Goal: Transaction & Acquisition: Subscribe to service/newsletter

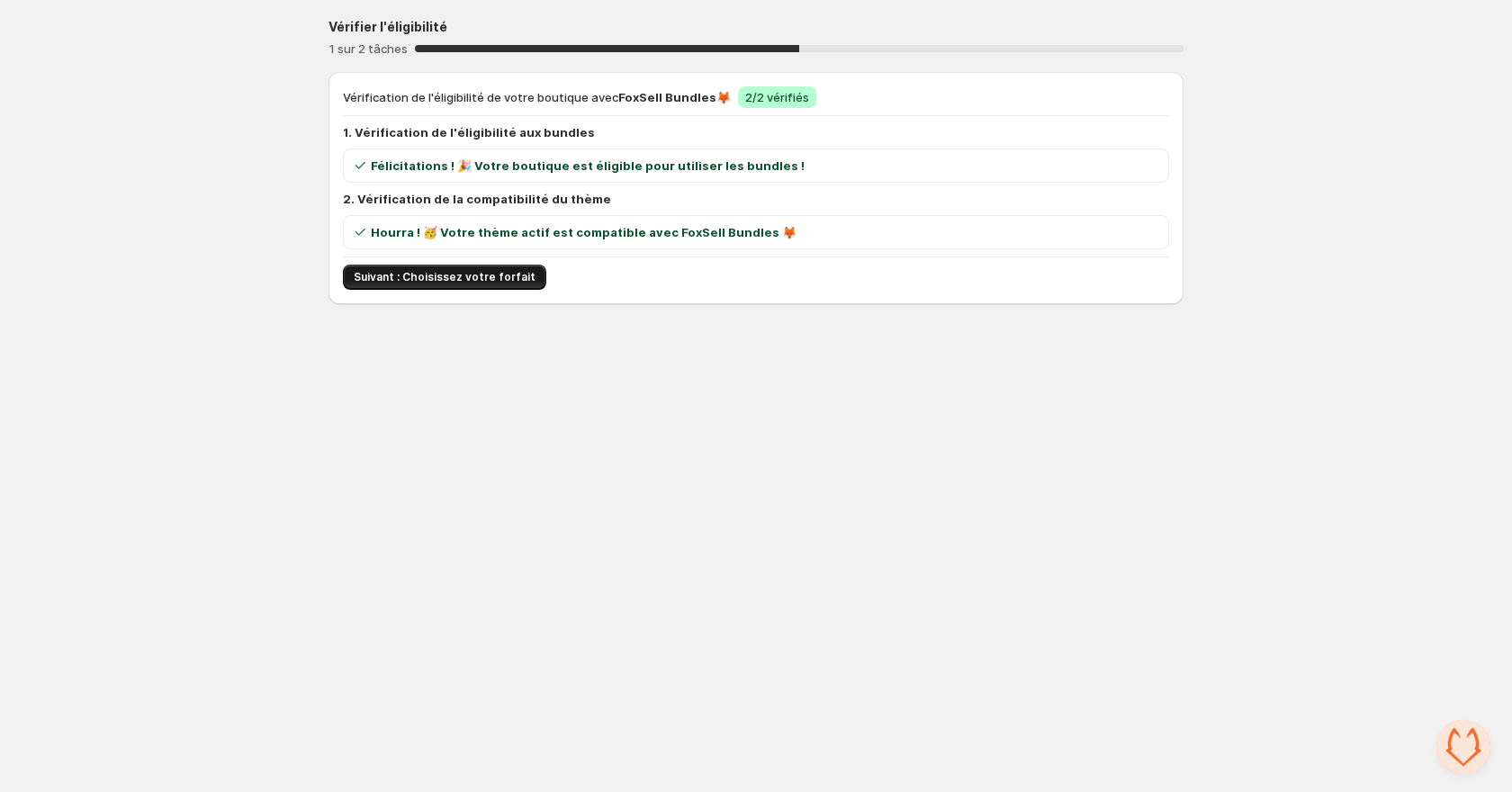
click at [506, 280] on span "Suivant : Choisissez votre forfait" at bounding box center [444, 277] width 182 height 14
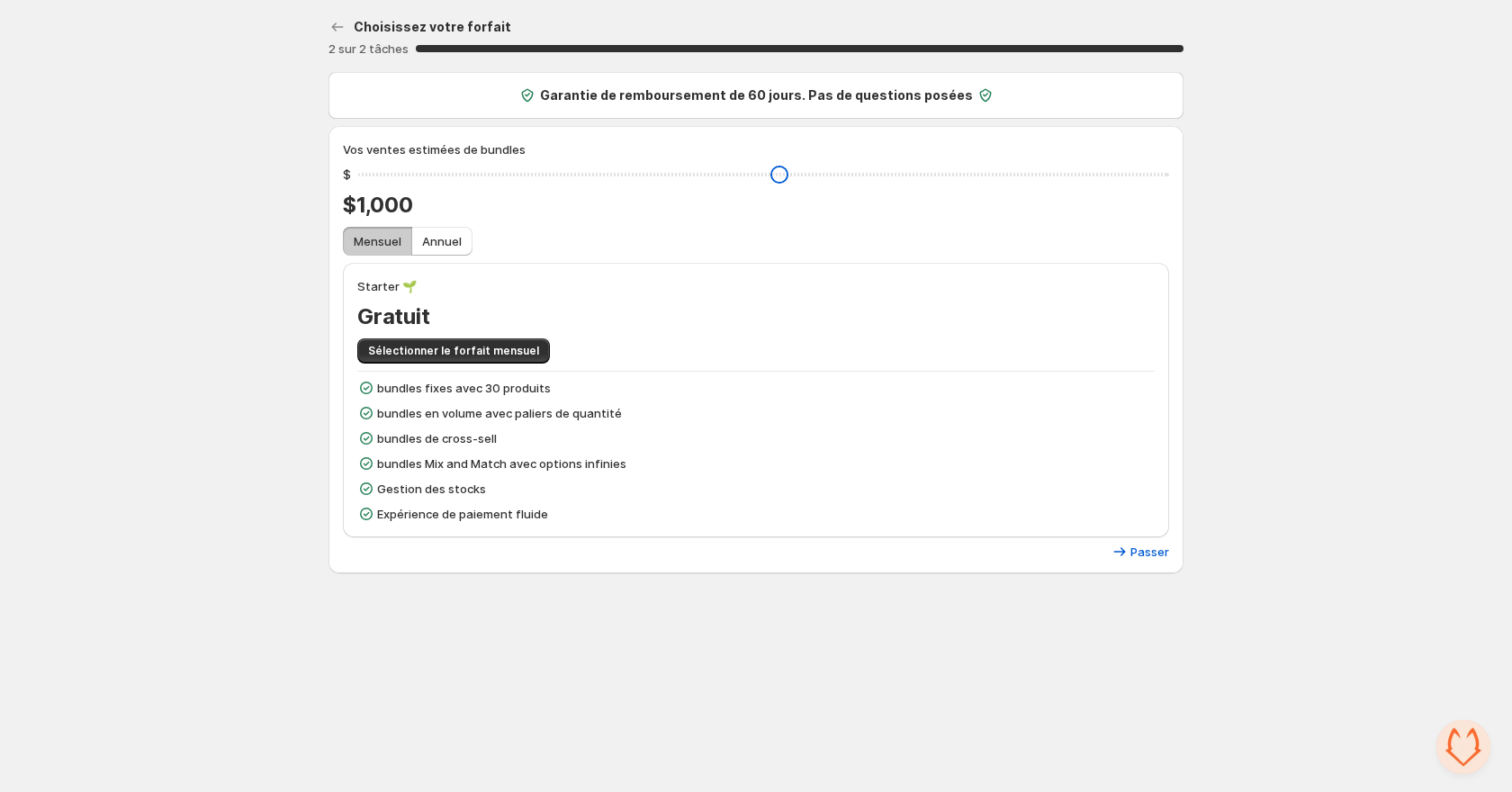
drag, startPoint x: 490, startPoint y: 173, endPoint x: 373, endPoint y: 172, distance: 117.0
type input "****"
click at [373, 172] on input "range" at bounding box center [764, 174] width 811 height 25
click at [393, 316] on span "Gratuit" at bounding box center [393, 317] width 73 height 29
click at [441, 368] on div "Starter 🌱 Gratuit Sélectionner le forfait mensuel bundles fixes avec 30 produit…" at bounding box center [756, 399] width 798 height 246
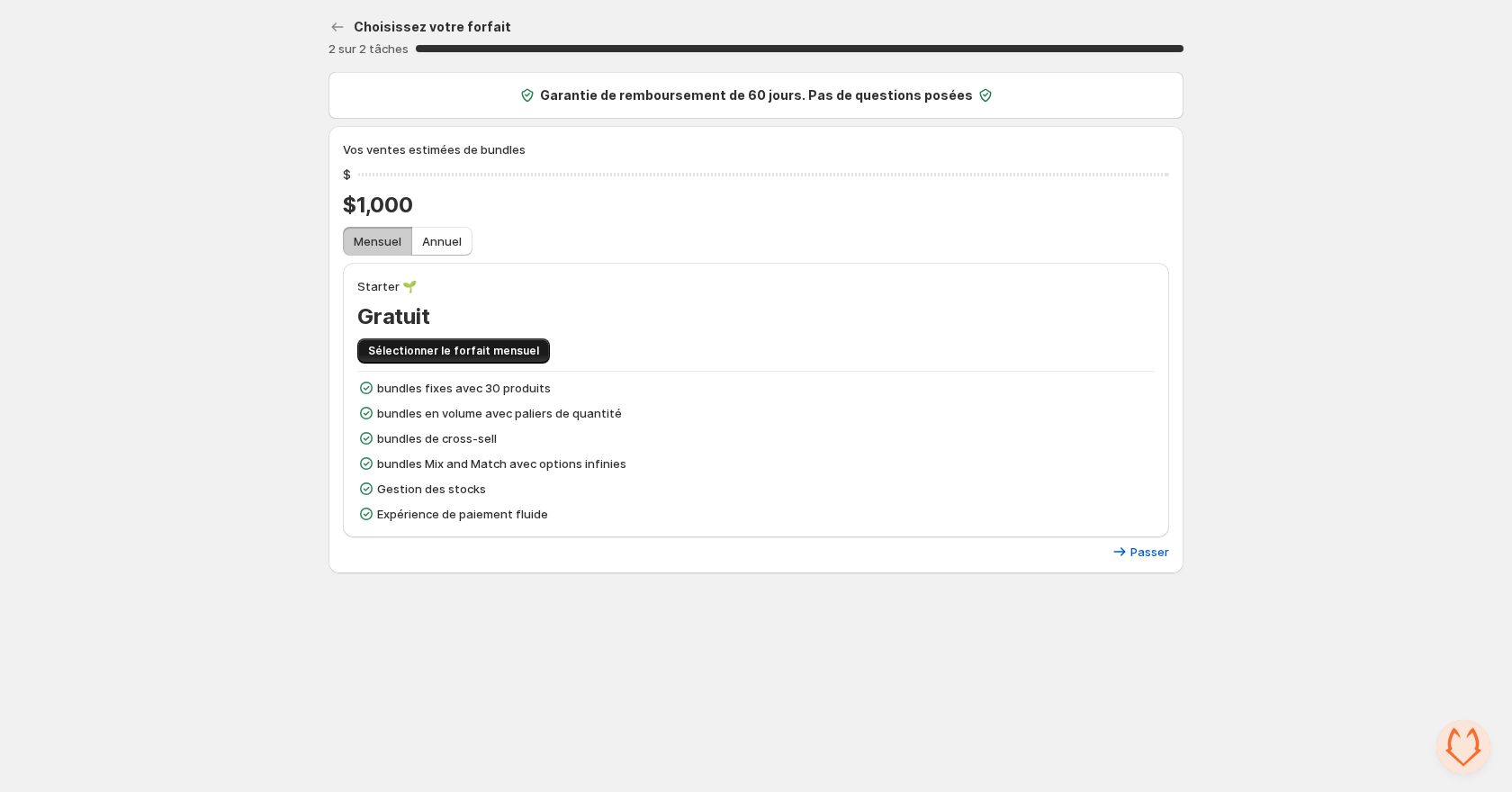
click at [495, 351] on span "Sélectionner le forfait mensuel" at bounding box center [454, 351] width 171 height 14
drag, startPoint x: 495, startPoint y: 176, endPoint x: 378, endPoint y: 175, distance: 117.0
type input "****"
click at [378, 175] on input "range" at bounding box center [764, 174] width 811 height 25
click at [1148, 552] on span "Passer" at bounding box center [1149, 552] width 39 height 14
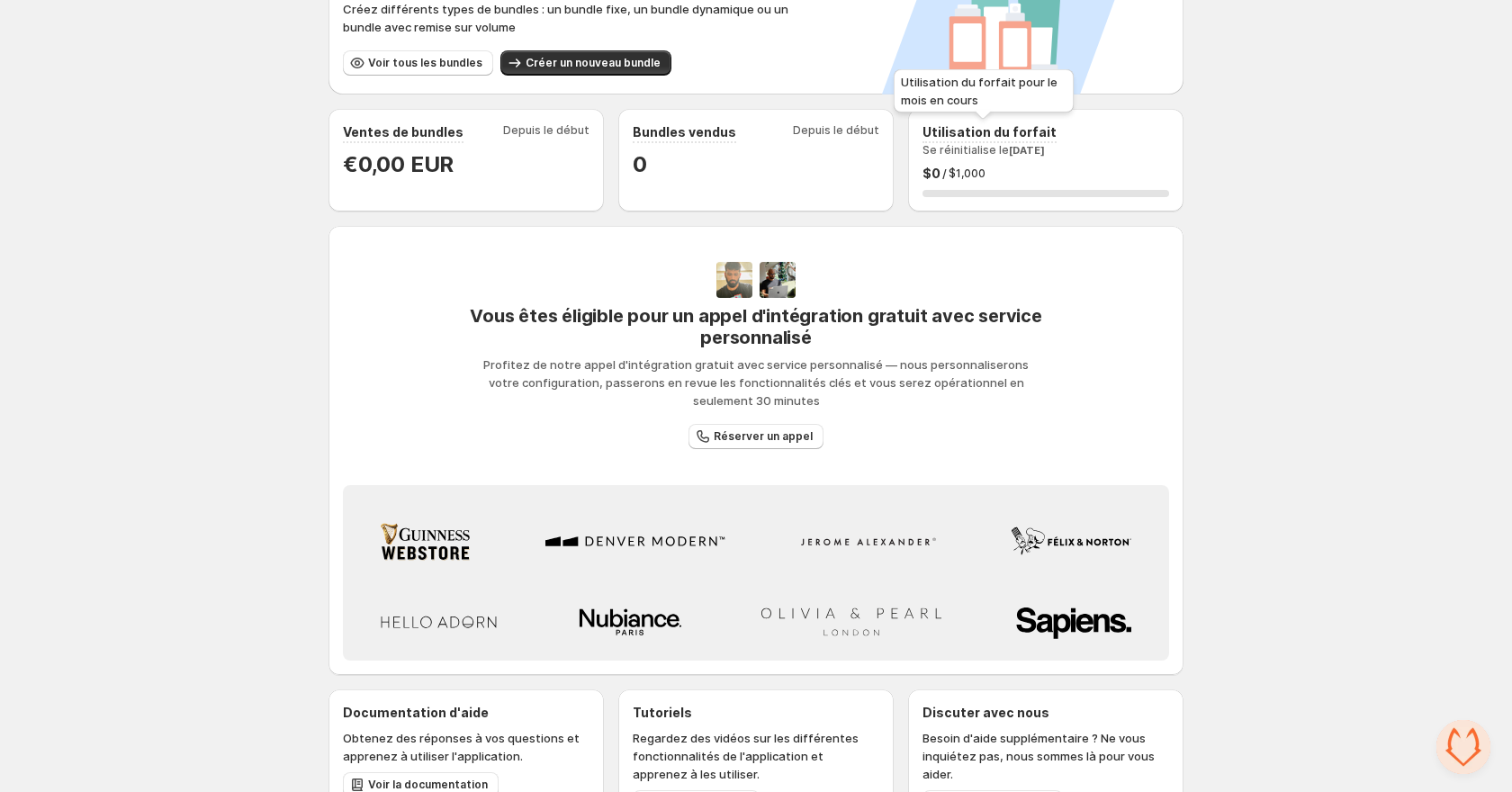
scroll to position [409, 0]
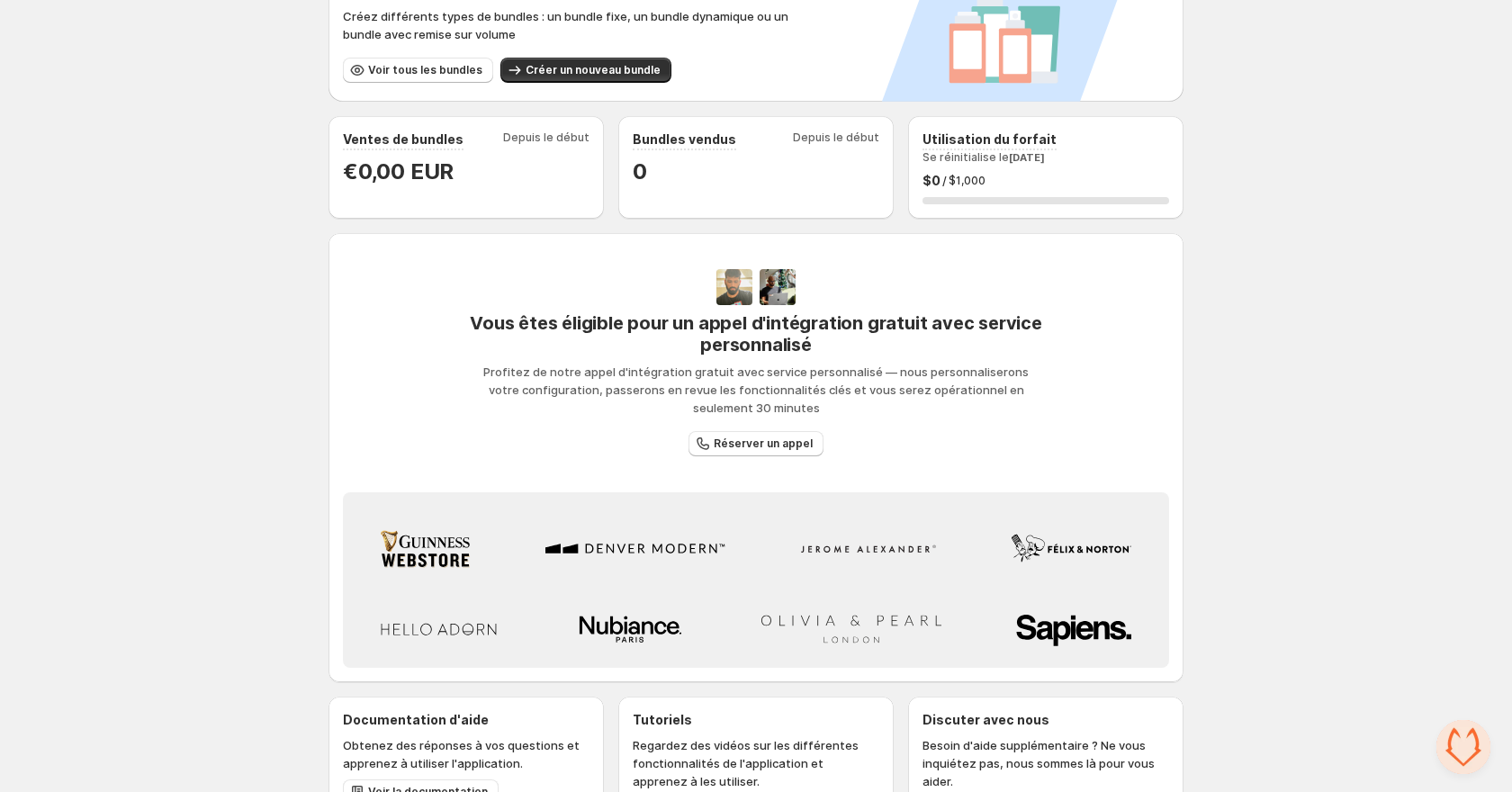
drag, startPoint x: 1118, startPoint y: 139, endPoint x: 1032, endPoint y: 134, distance: 86.1
click at [1045, 150] on span "Se réinitialise le [DATE]" at bounding box center [983, 157] width 123 height 14
click at [976, 139] on h2 "Utilisation du forfait" at bounding box center [989, 139] width 134 height 18
click at [944, 172] on div "$ 0 / $1,000" at bounding box center [1046, 181] width 247 height 18
drag, startPoint x: 987, startPoint y: 163, endPoint x: 929, endPoint y: 173, distance: 58.9
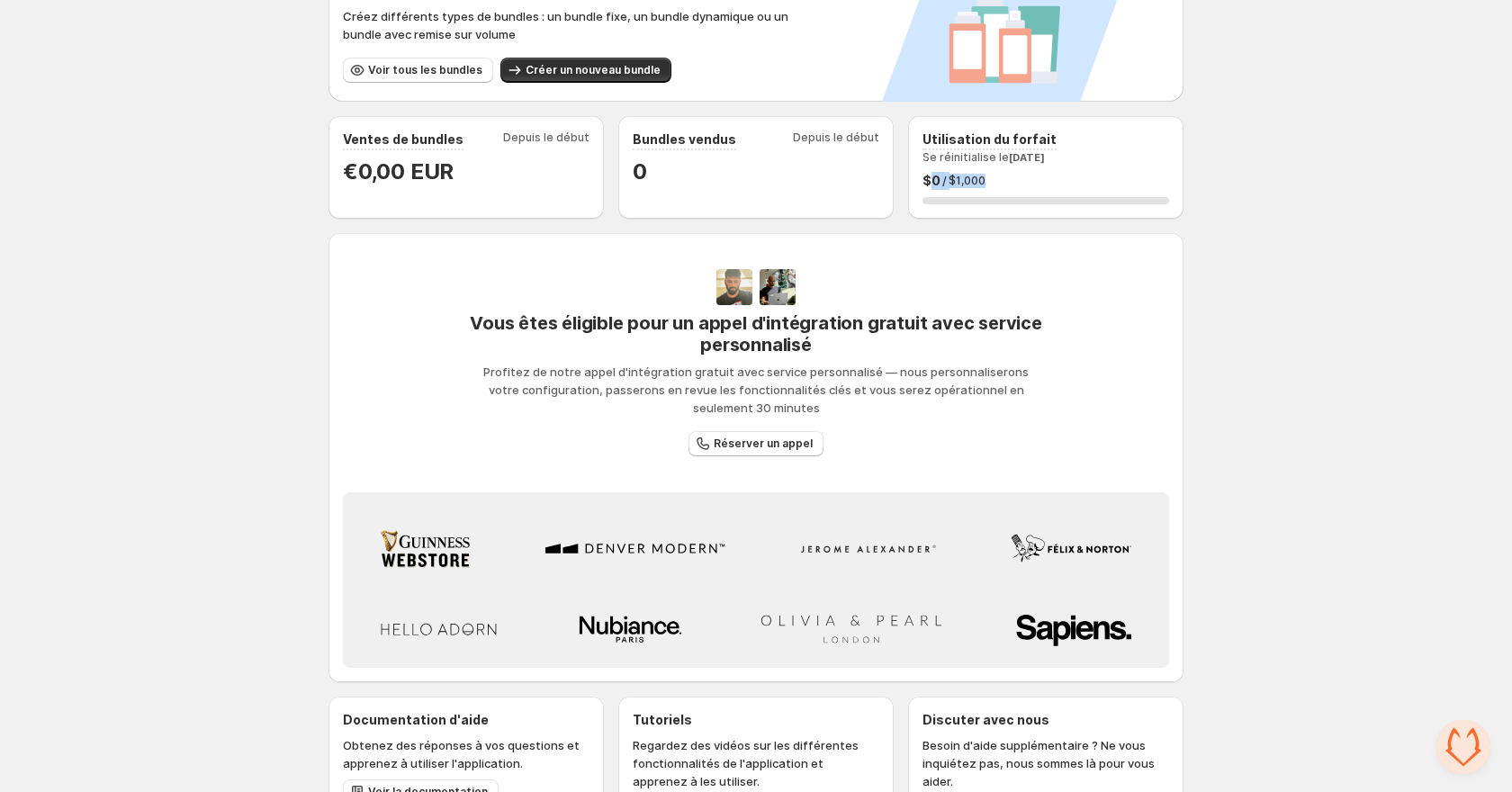
click at [929, 173] on div "$ 0 / $1,000" at bounding box center [1046, 181] width 247 height 18
click at [931, 172] on span "$ 0" at bounding box center [931, 181] width 18 height 18
click at [940, 197] on div "0 %" at bounding box center [1046, 200] width 247 height 7
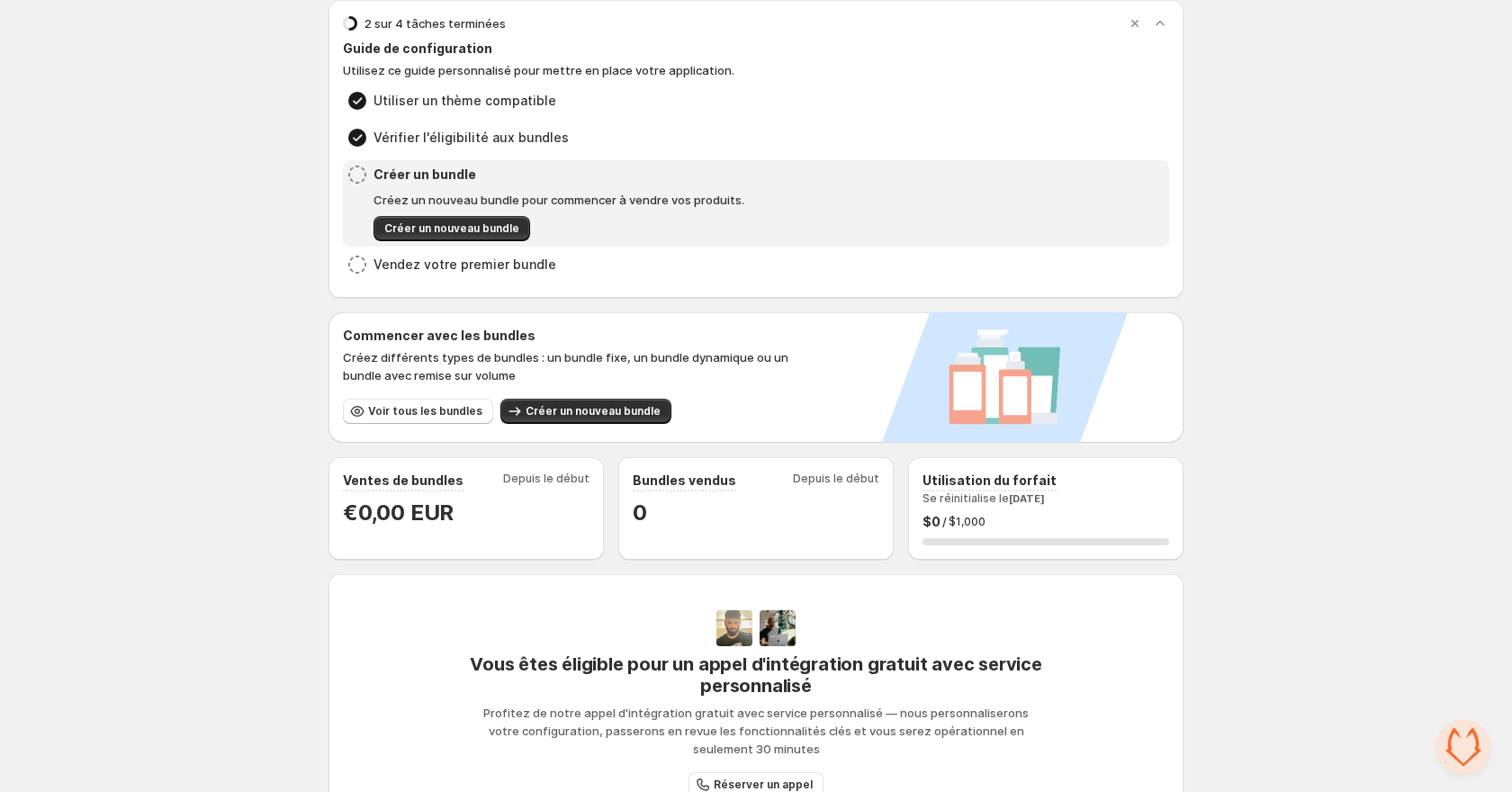
scroll to position [33, 0]
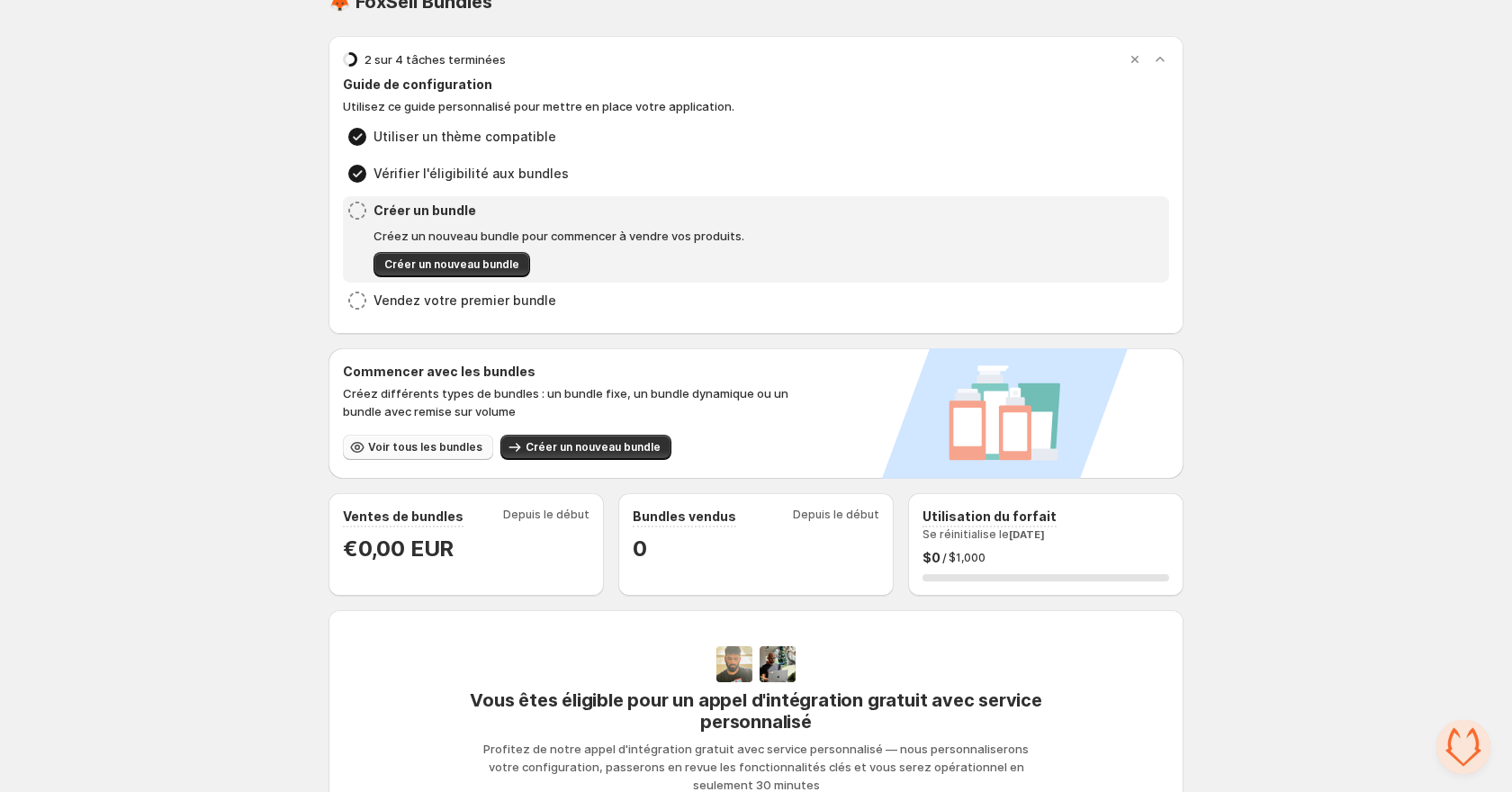
click at [441, 448] on span "Voir tous les bundles" at bounding box center [425, 447] width 115 height 14
